Goal: Information Seeking & Learning: Learn about a topic

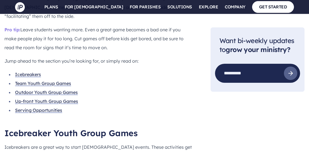
scroll to position [525, 0]
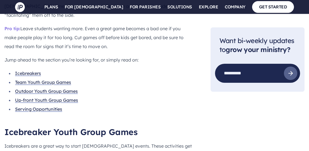
click at [33, 70] on link "Icebreakers" at bounding box center [28, 73] width 26 height 6
click at [34, 70] on link "Icebreakers" at bounding box center [28, 73] width 26 height 6
click at [33, 70] on link "Icebreakers" at bounding box center [28, 73] width 26 height 6
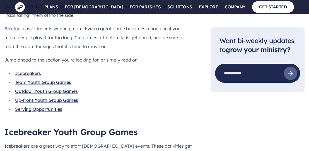
click at [33, 70] on link "Icebreakers" at bounding box center [28, 73] width 26 height 6
click at [36, 79] on link "Team Youth Group Games" at bounding box center [43, 82] width 56 height 6
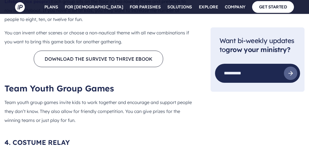
scroll to position [1469, 0]
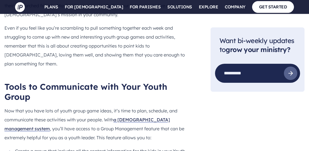
scroll to position [5445, 0]
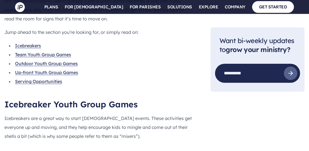
scroll to position [552, 0]
